Goal: Check status: Check status

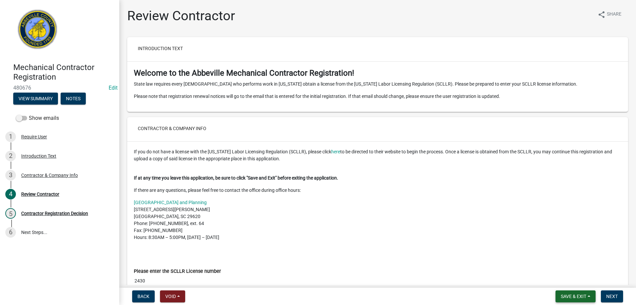
click at [574, 294] on span "Save & Exit" at bounding box center [574, 295] width 26 height 5
click at [568, 281] on button "Save & Exit" at bounding box center [569, 279] width 53 height 16
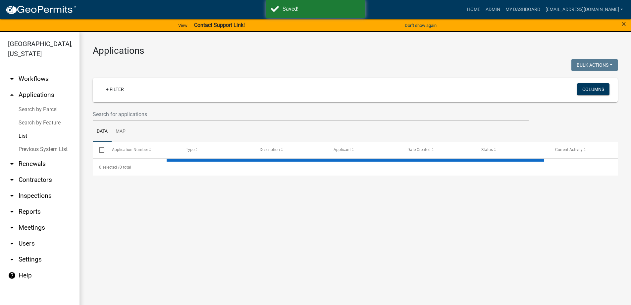
select select "3: 100"
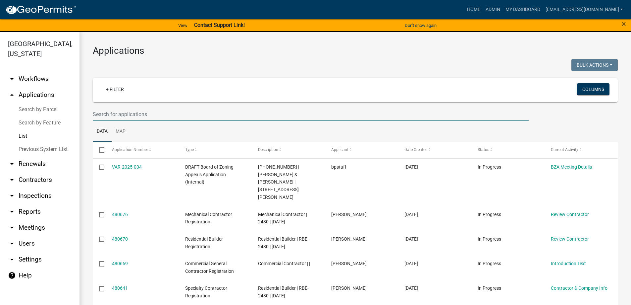
click at [148, 114] on input "text" at bounding box center [311, 114] width 436 height 14
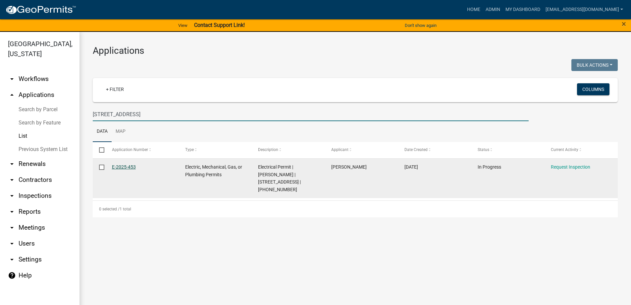
type input "[STREET_ADDRESS]"
click at [119, 165] on link "E-2025-453" at bounding box center [124, 166] width 24 height 5
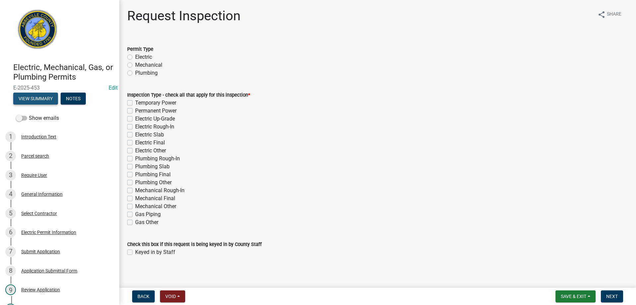
click at [41, 97] on button "View Summary" at bounding box center [35, 98] width 45 height 12
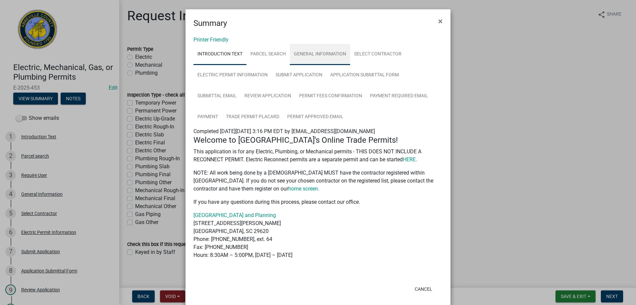
click at [308, 52] on link "General Information" at bounding box center [320, 54] width 60 height 21
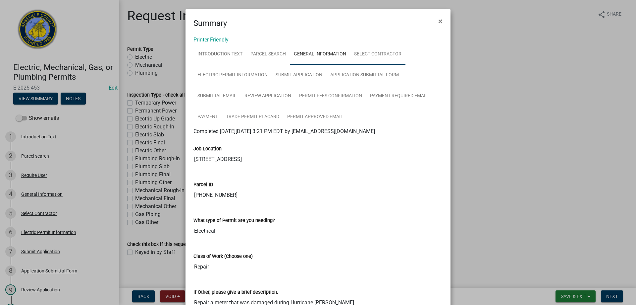
click at [374, 53] on link "Select Contractor" at bounding box center [377, 54] width 55 height 21
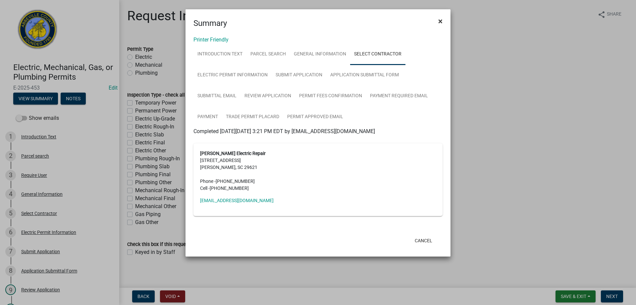
click at [438, 20] on button "×" at bounding box center [440, 21] width 15 height 19
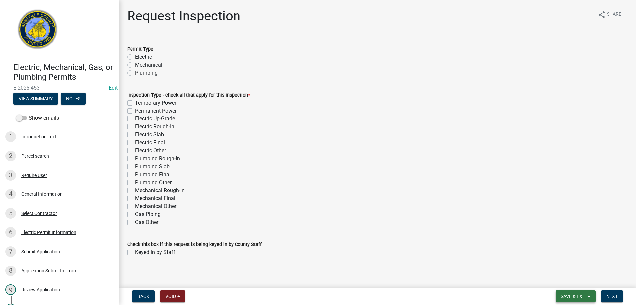
click at [574, 293] on span "Save & Exit" at bounding box center [574, 295] width 26 height 5
click at [569, 277] on button "Save & Exit" at bounding box center [569, 279] width 53 height 16
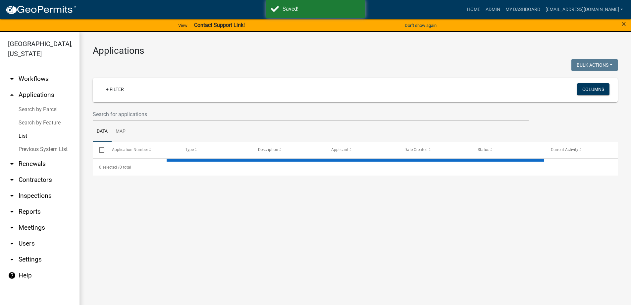
select select "3: 100"
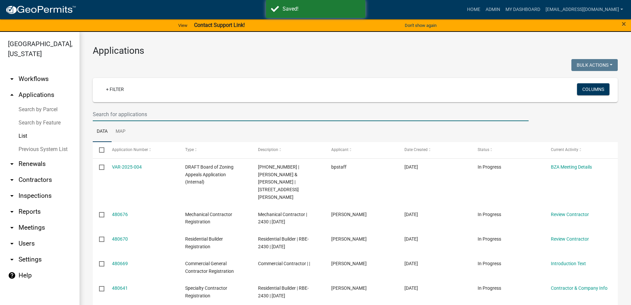
click at [165, 115] on input "text" at bounding box center [311, 114] width 436 height 14
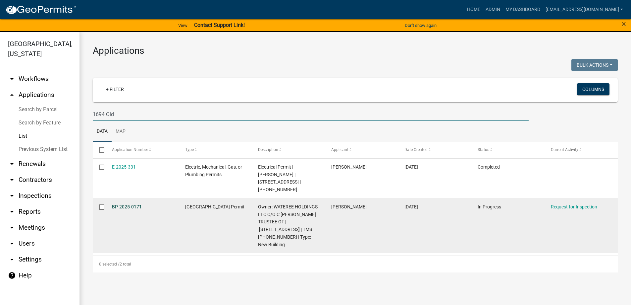
type input "1694 Old"
click at [129, 206] on link "BP-2025-0171" at bounding box center [127, 206] width 30 height 5
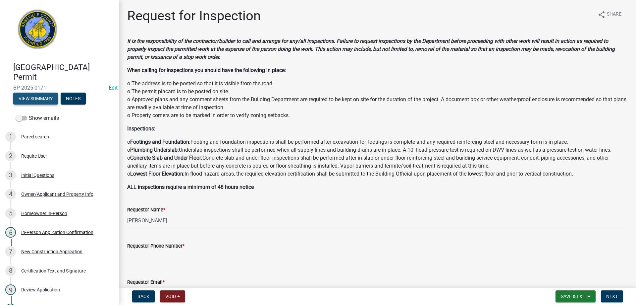
click at [43, 97] on button "View Summary" at bounding box center [35, 98] width 45 height 12
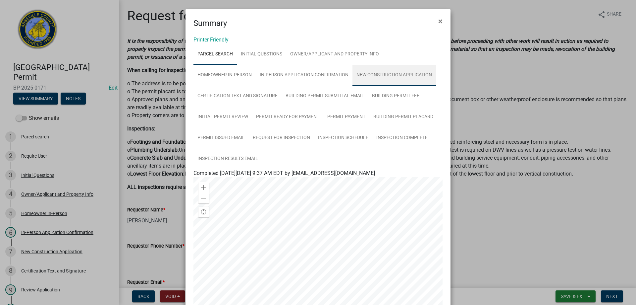
click at [381, 73] on link "New Construction Application" at bounding box center [395, 75] width 84 height 21
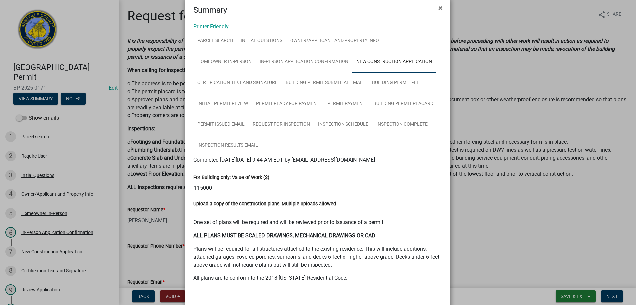
scroll to position [45, 0]
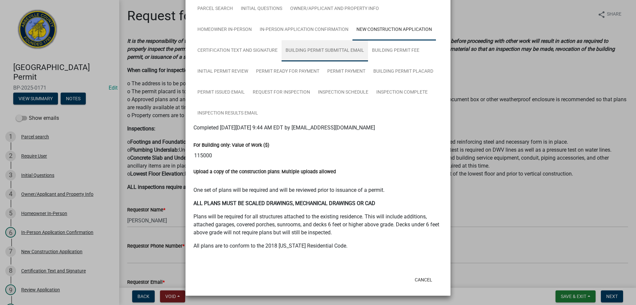
click at [307, 48] on link "Building Permit Submittal Email" at bounding box center [325, 50] width 87 height 21
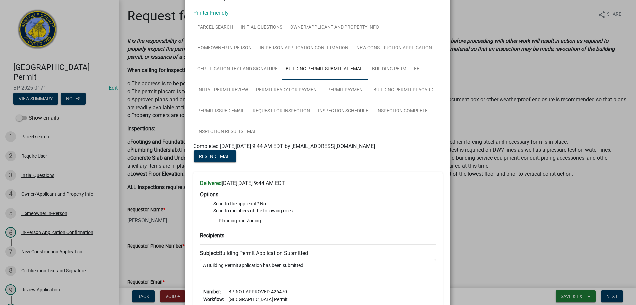
scroll to position [0, 0]
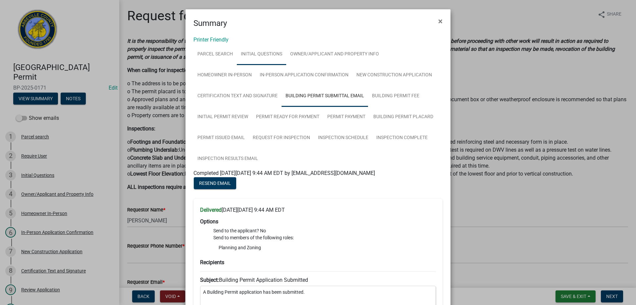
click at [259, 52] on link "Initial Questions" at bounding box center [261, 54] width 49 height 21
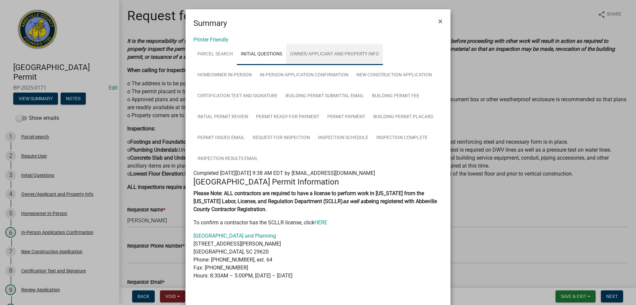
click at [310, 51] on link "Owner/Applicant and Property Info" at bounding box center [334, 54] width 97 height 21
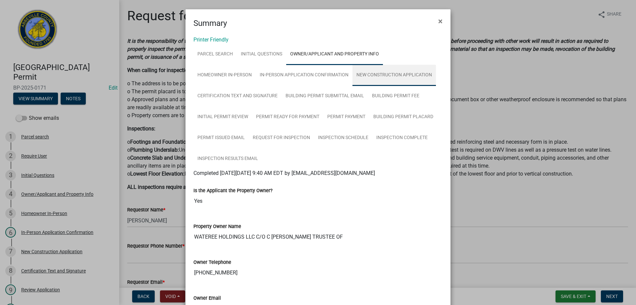
click at [384, 72] on link "New Construction Application" at bounding box center [395, 75] width 84 height 21
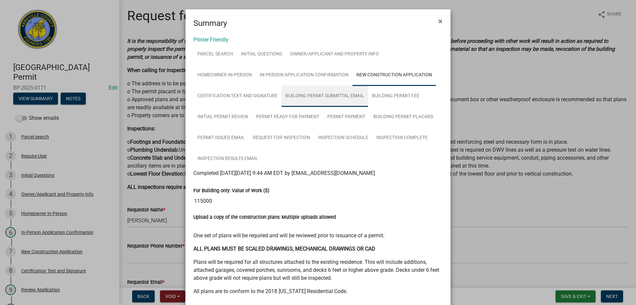
click at [313, 92] on link "Building Permit Submittal Email" at bounding box center [325, 96] width 87 height 21
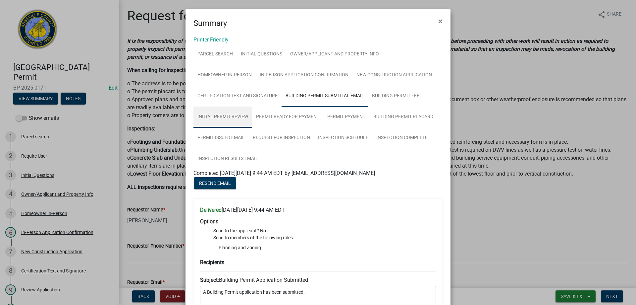
click at [224, 114] on link "Initial Permit Review" at bounding box center [223, 116] width 59 height 21
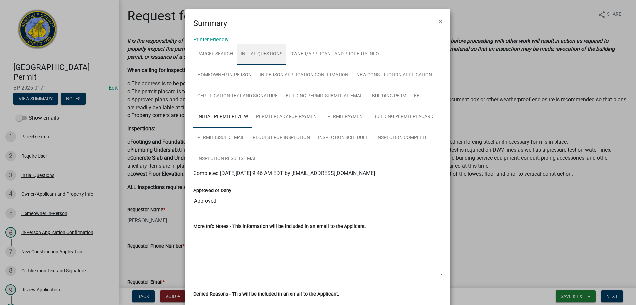
click at [262, 53] on link "Initial Questions" at bounding box center [261, 54] width 49 height 21
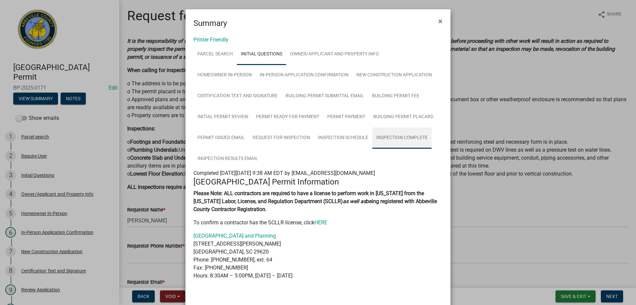
click at [396, 136] on link "Inspection Complete" at bounding box center [402, 137] width 59 height 21
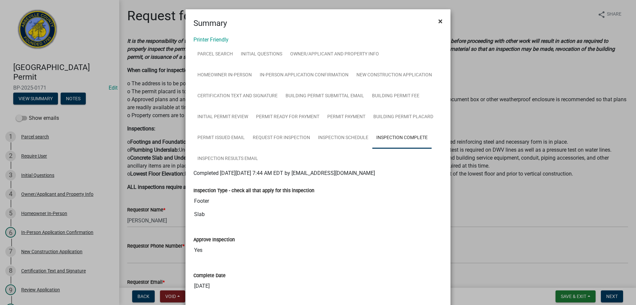
click at [439, 20] on span "×" at bounding box center [441, 21] width 4 height 9
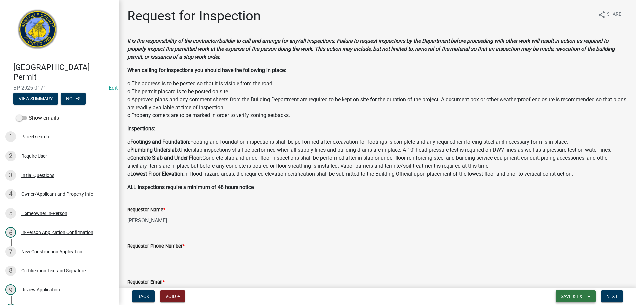
click at [571, 292] on button "Save & Exit" at bounding box center [576, 296] width 40 height 12
click at [568, 278] on button "Save & Exit" at bounding box center [569, 279] width 53 height 16
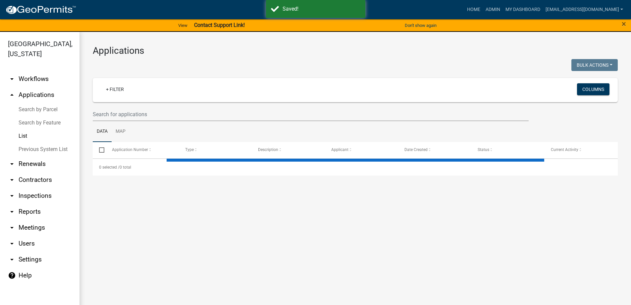
select select "3: 100"
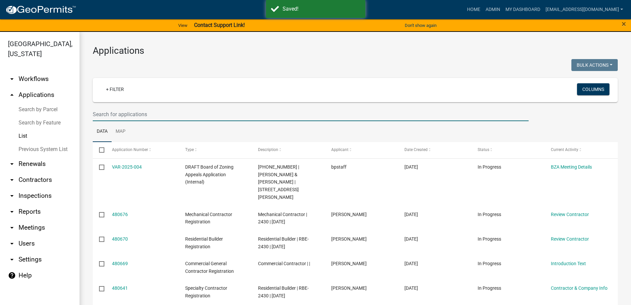
click at [159, 115] on input "text" at bounding box center [311, 114] width 436 height 14
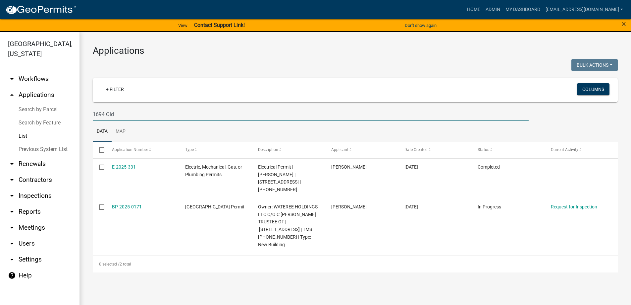
type input "1694 Old"
